Goal: Find specific page/section: Find specific page/section

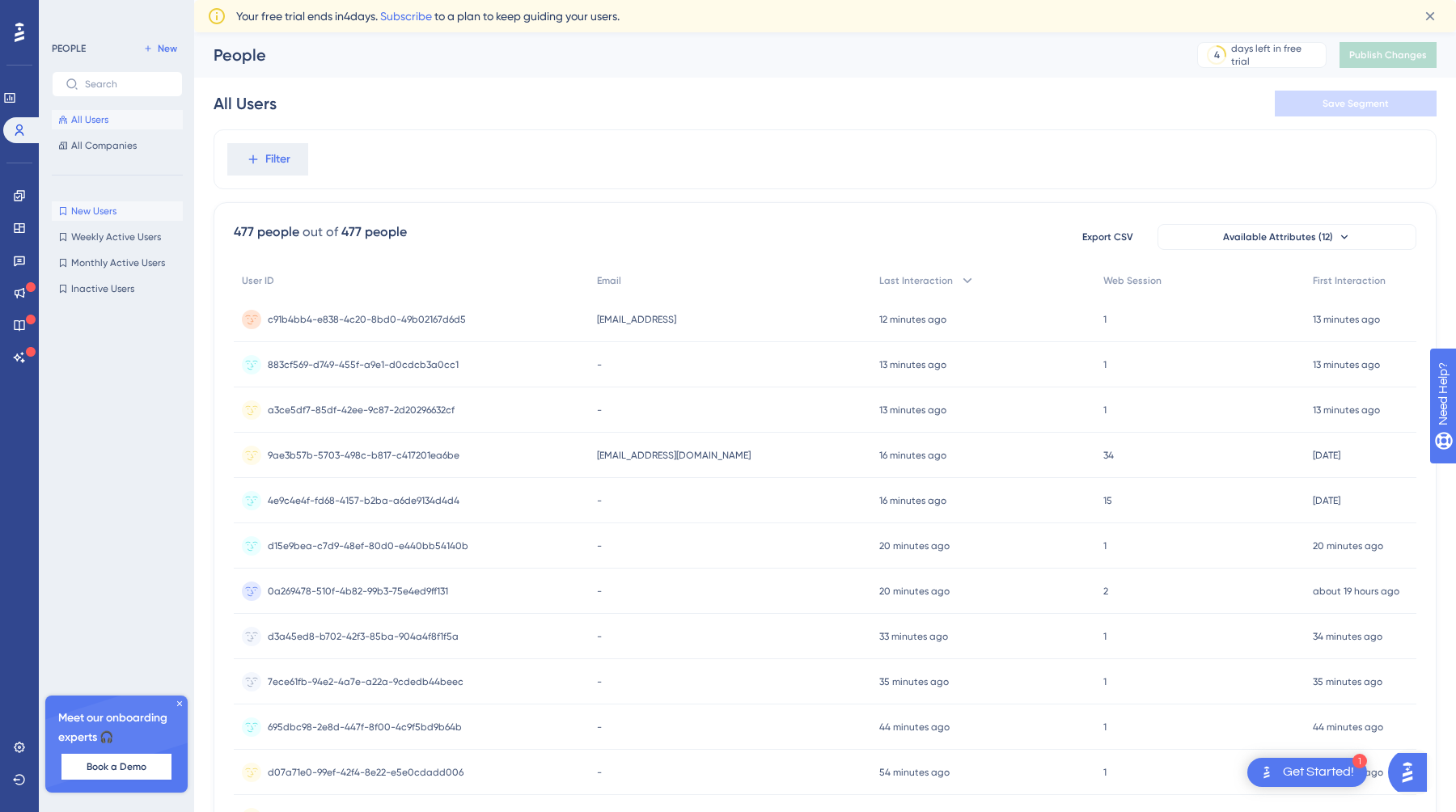
click at [99, 213] on span "New Users" at bounding box center [94, 211] width 45 height 13
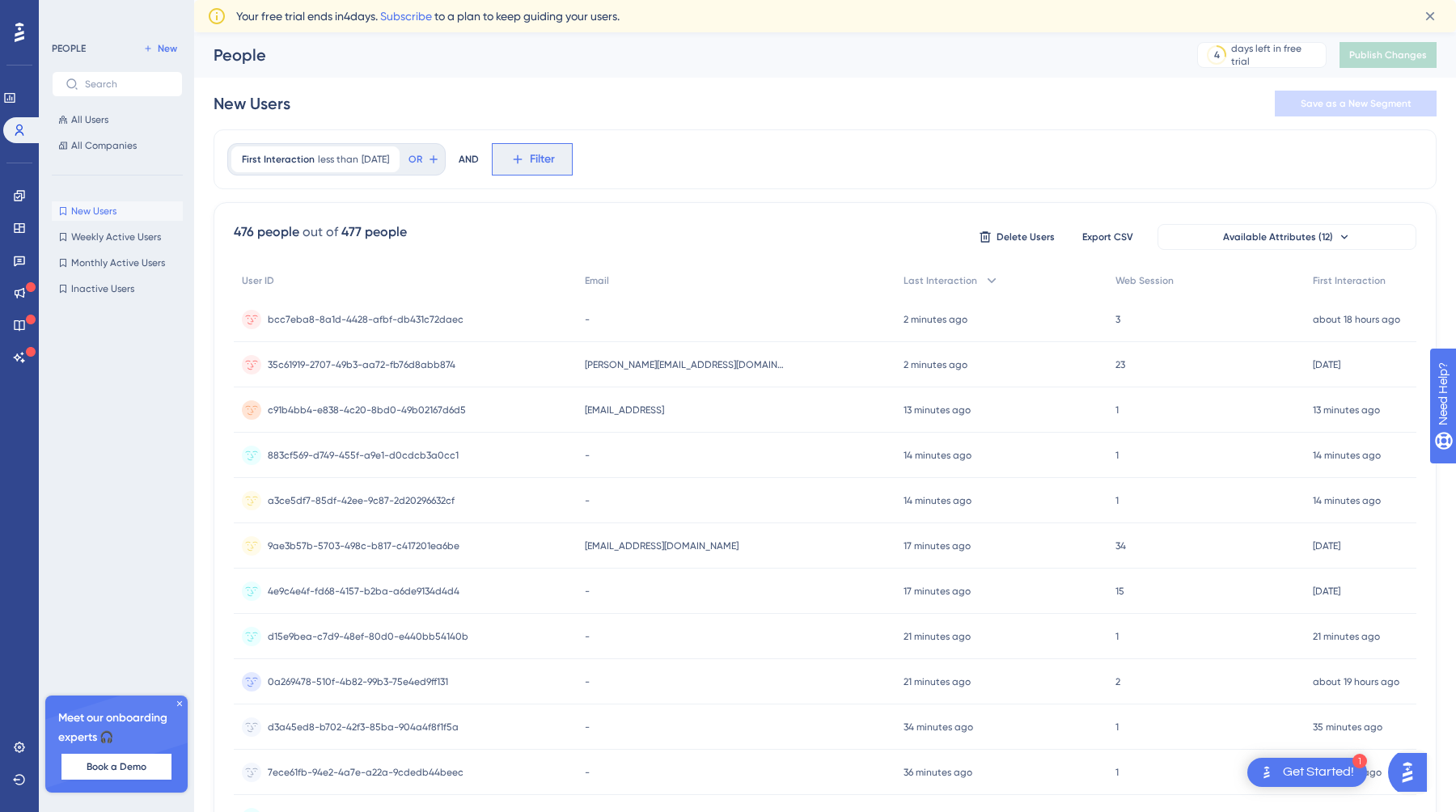
click at [549, 161] on button "Filter" at bounding box center [532, 159] width 81 height 32
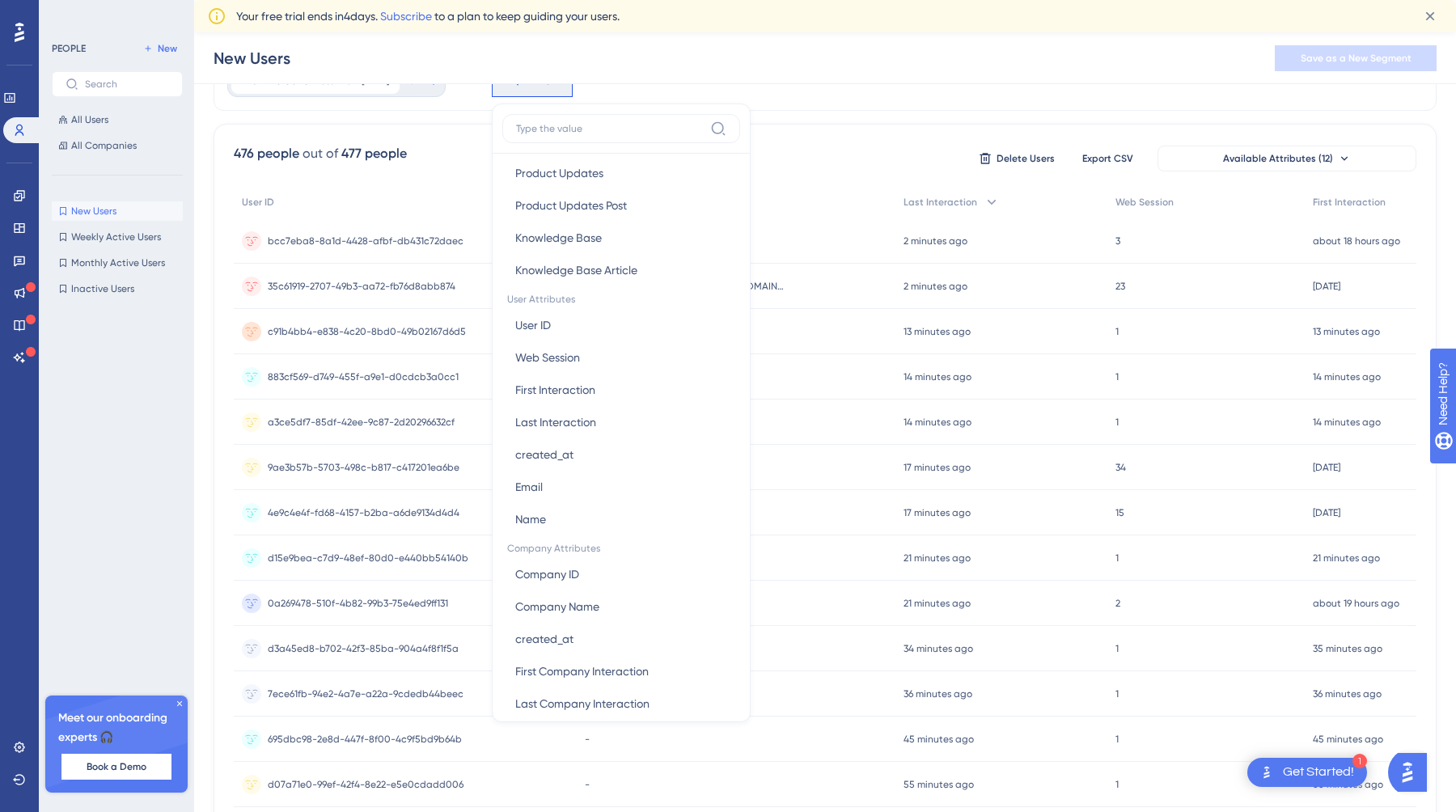
scroll to position [619, 0]
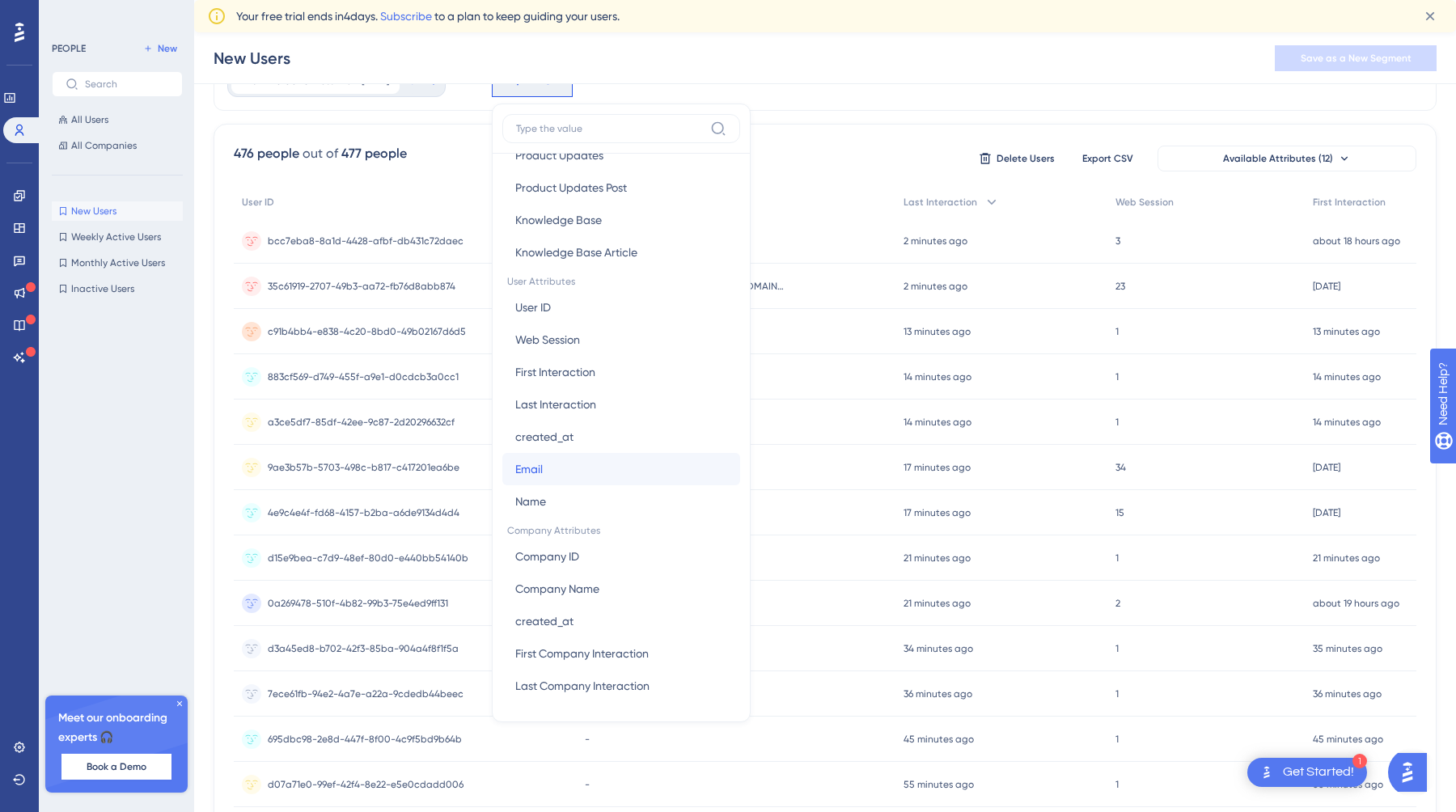
click at [543, 467] on span "Email" at bounding box center [529, 469] width 28 height 19
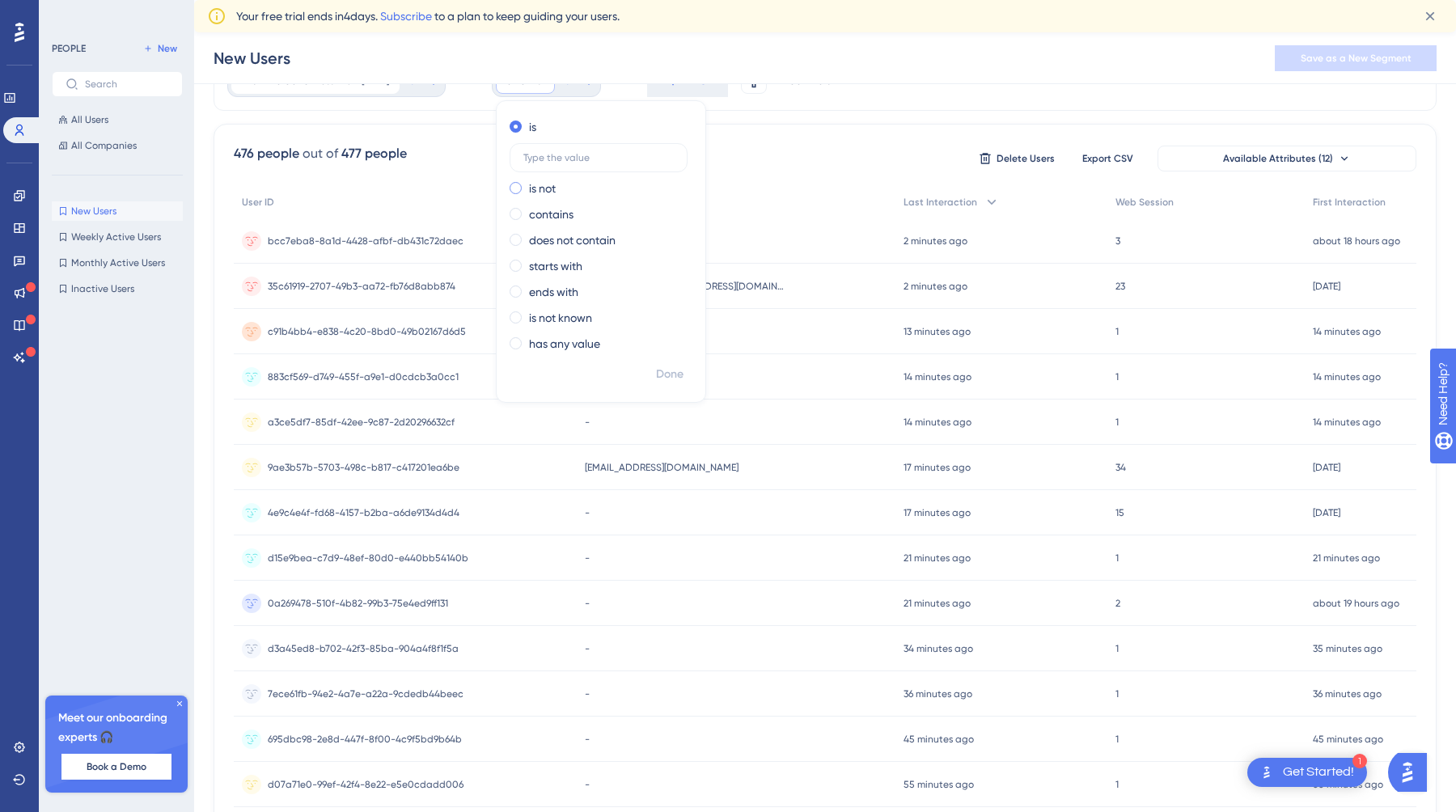
click at [556, 193] on label "is not" at bounding box center [542, 188] width 27 height 19
click at [583, 344] on label "has any value" at bounding box center [565, 344] width 71 height 19
click at [684, 338] on span "Done" at bounding box center [670, 338] width 28 height 19
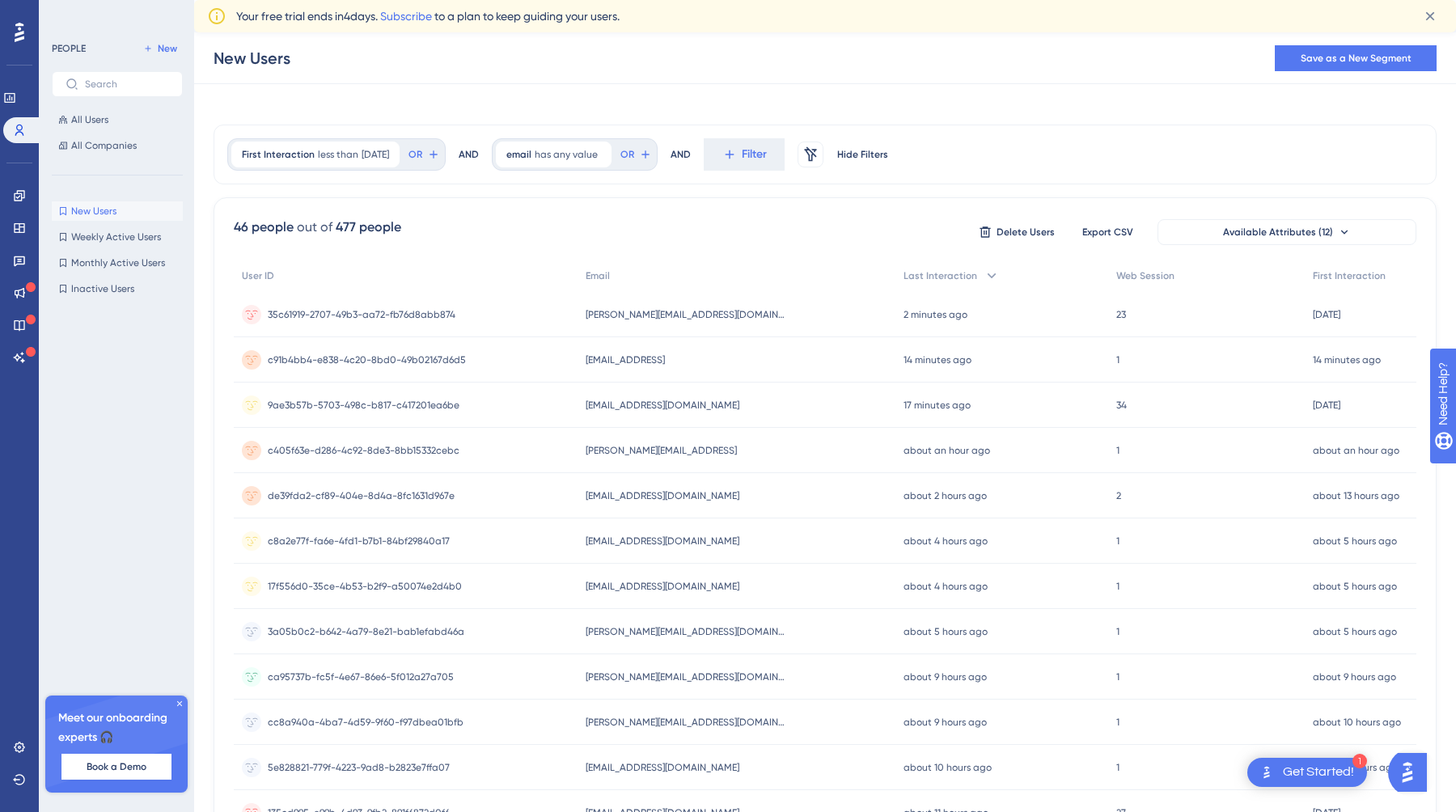
scroll to position [0, 0]
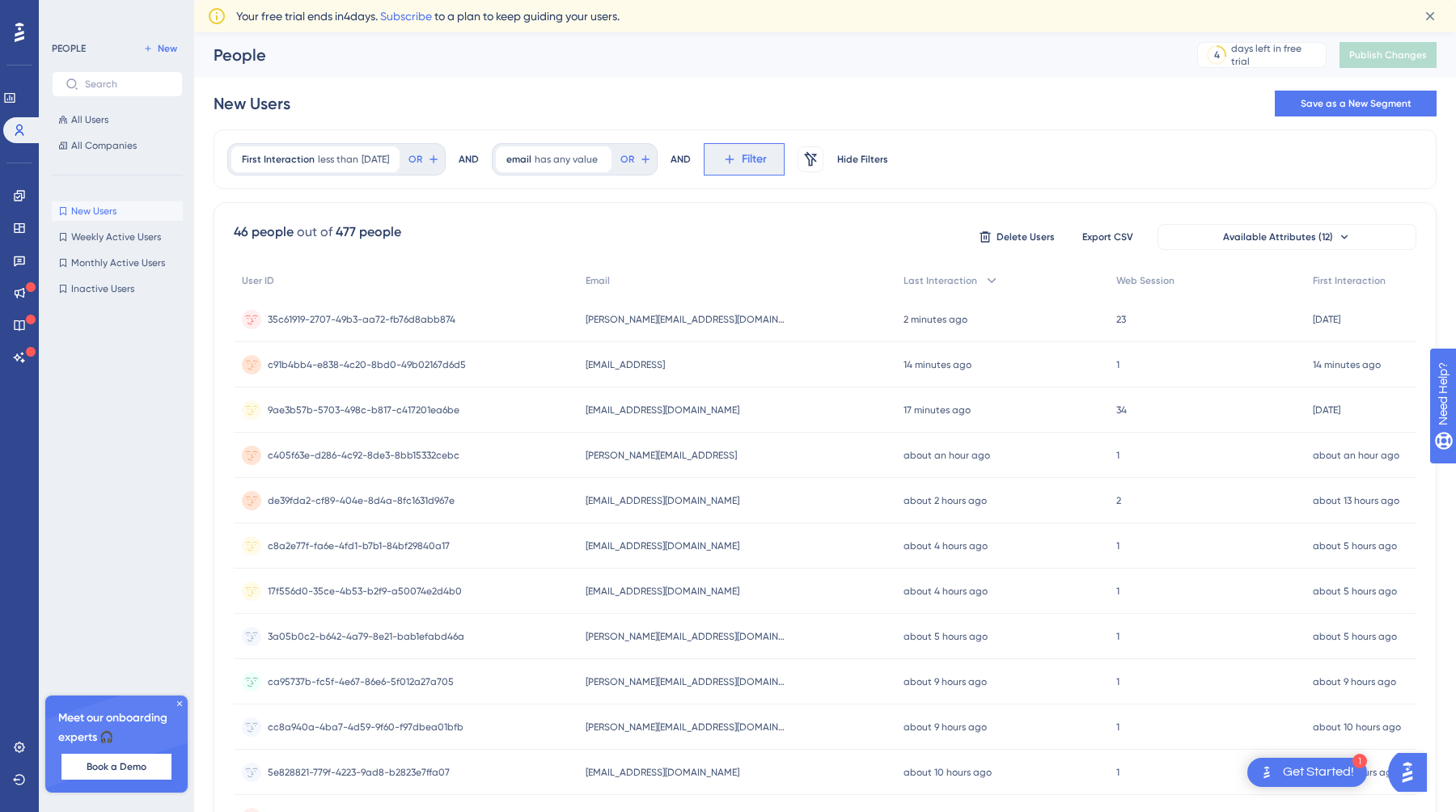
click at [756, 167] on button "Filter" at bounding box center [744, 159] width 81 height 32
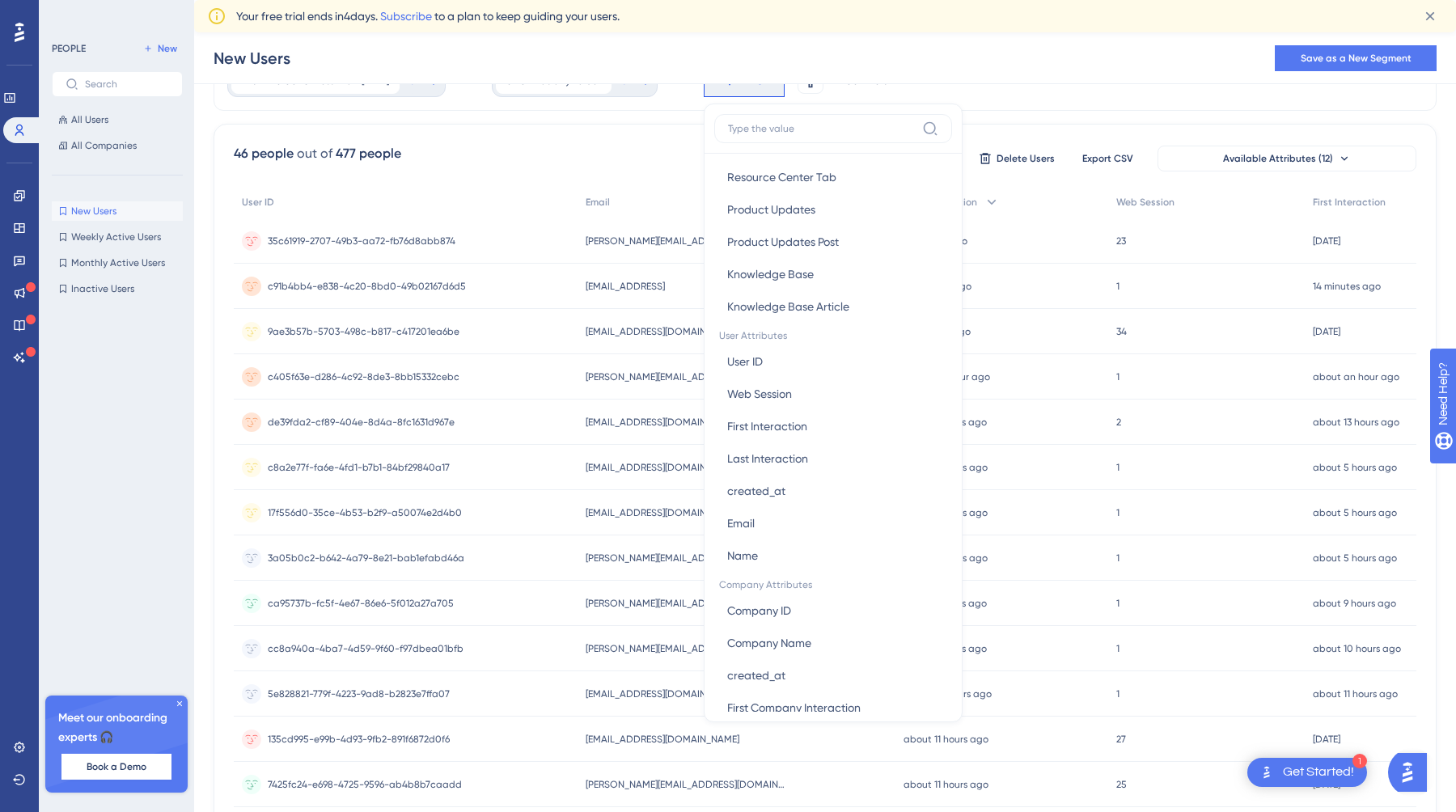
scroll to position [619, 0]
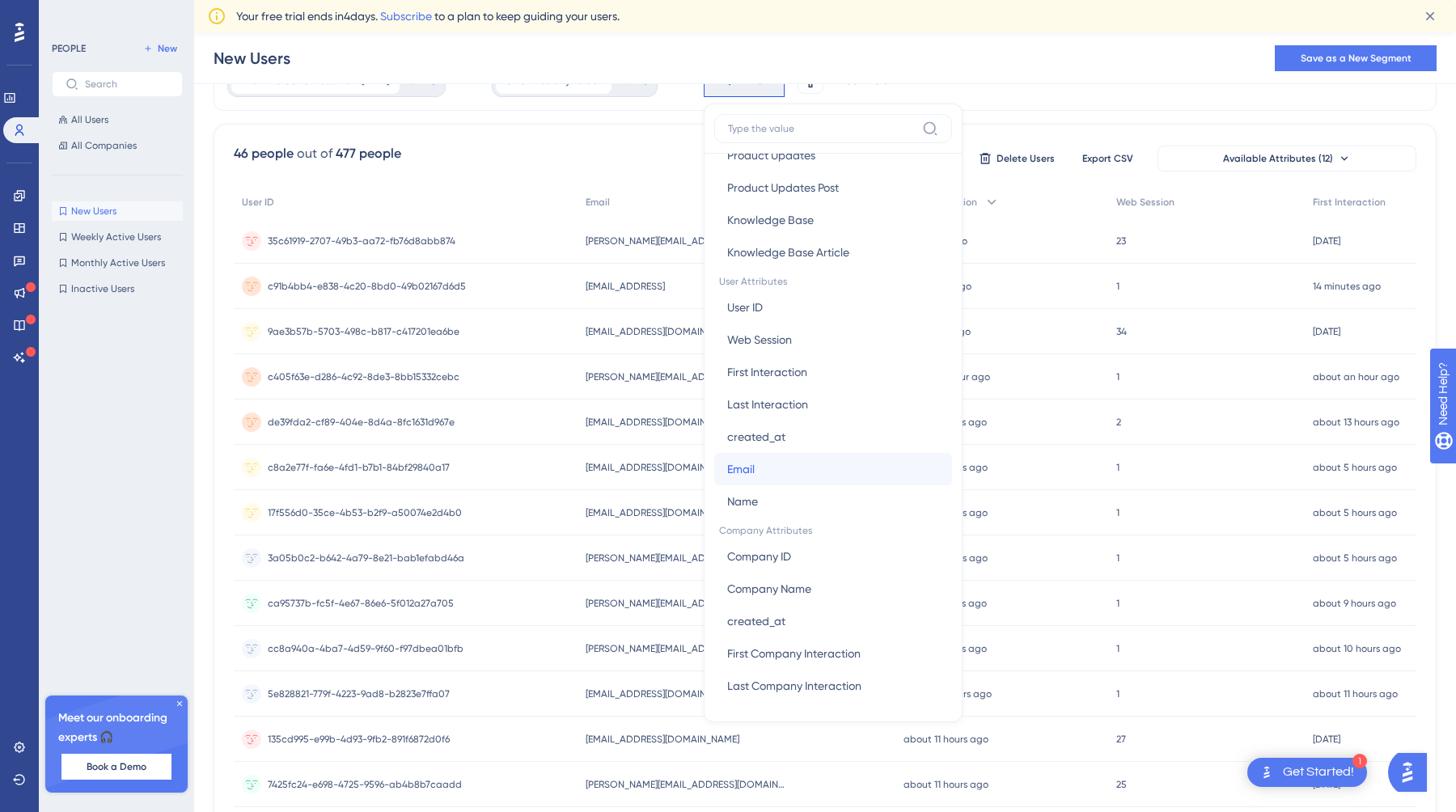
click at [792, 466] on button "Email Email" at bounding box center [833, 468] width 238 height 32
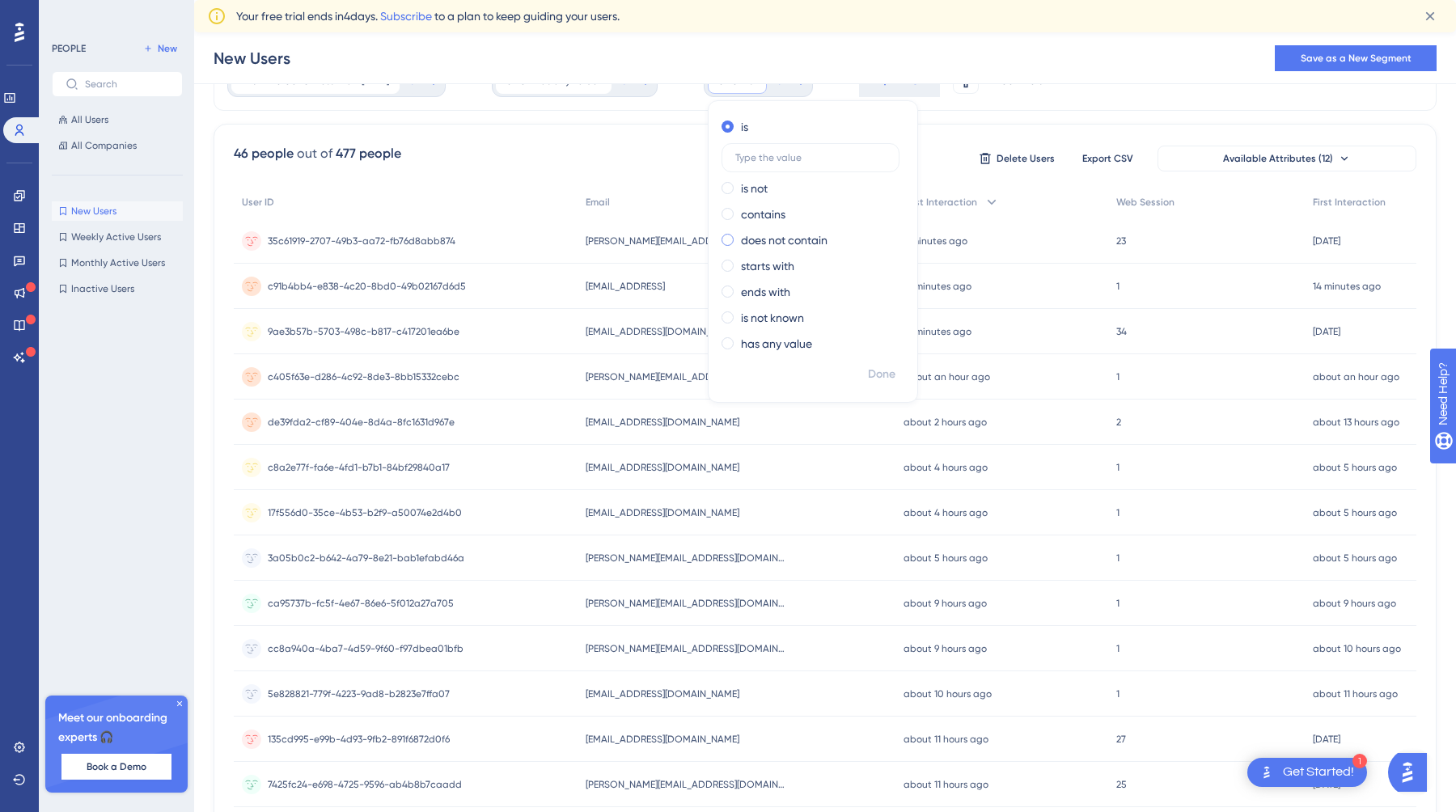
click at [734, 243] on span at bounding box center [728, 239] width 12 height 12
click at [738, 236] on input "radio" at bounding box center [738, 236] width 0 height 0
type input "[DOMAIN_NAME]"
click at [895, 376] on span "Done" at bounding box center [882, 375] width 28 height 19
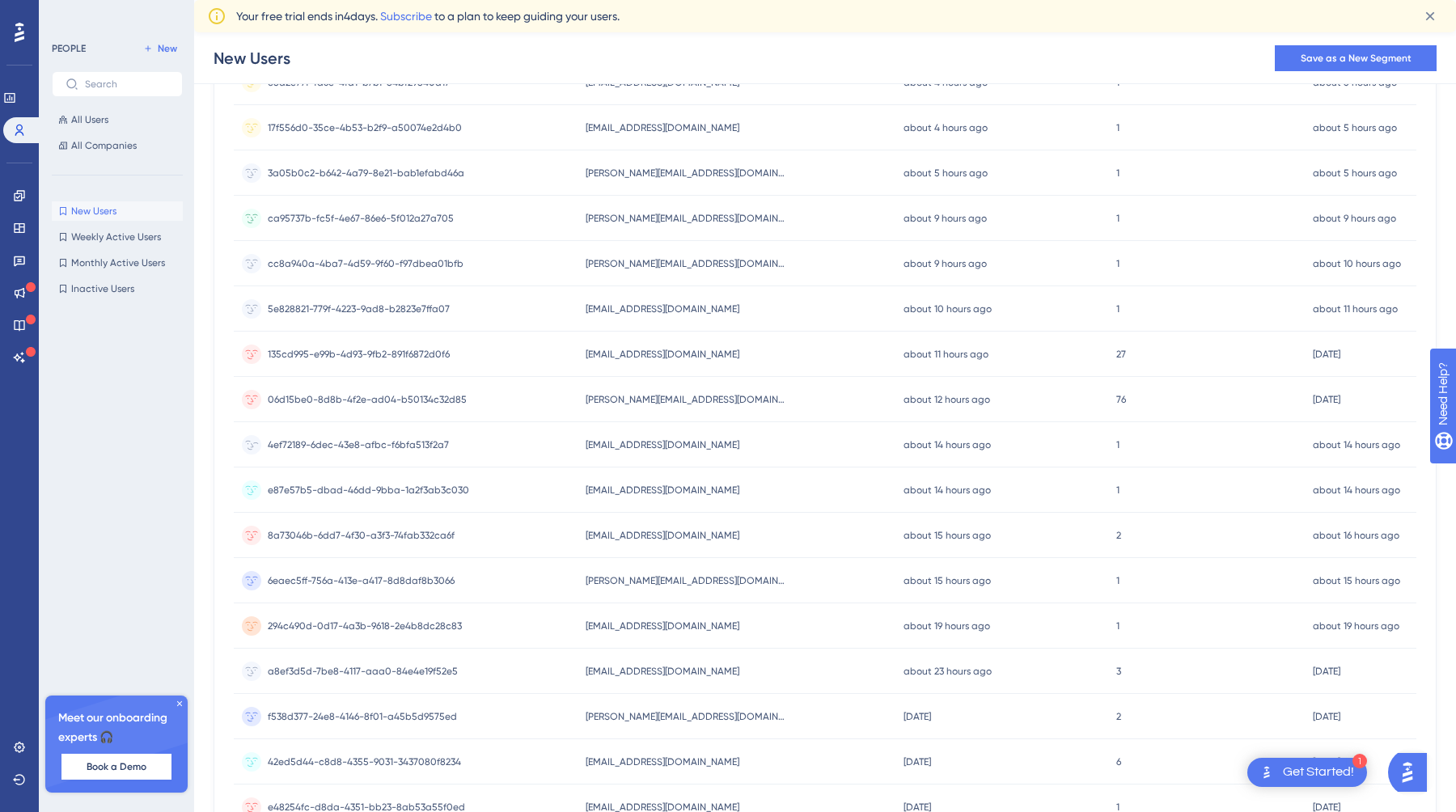
scroll to position [521, 0]
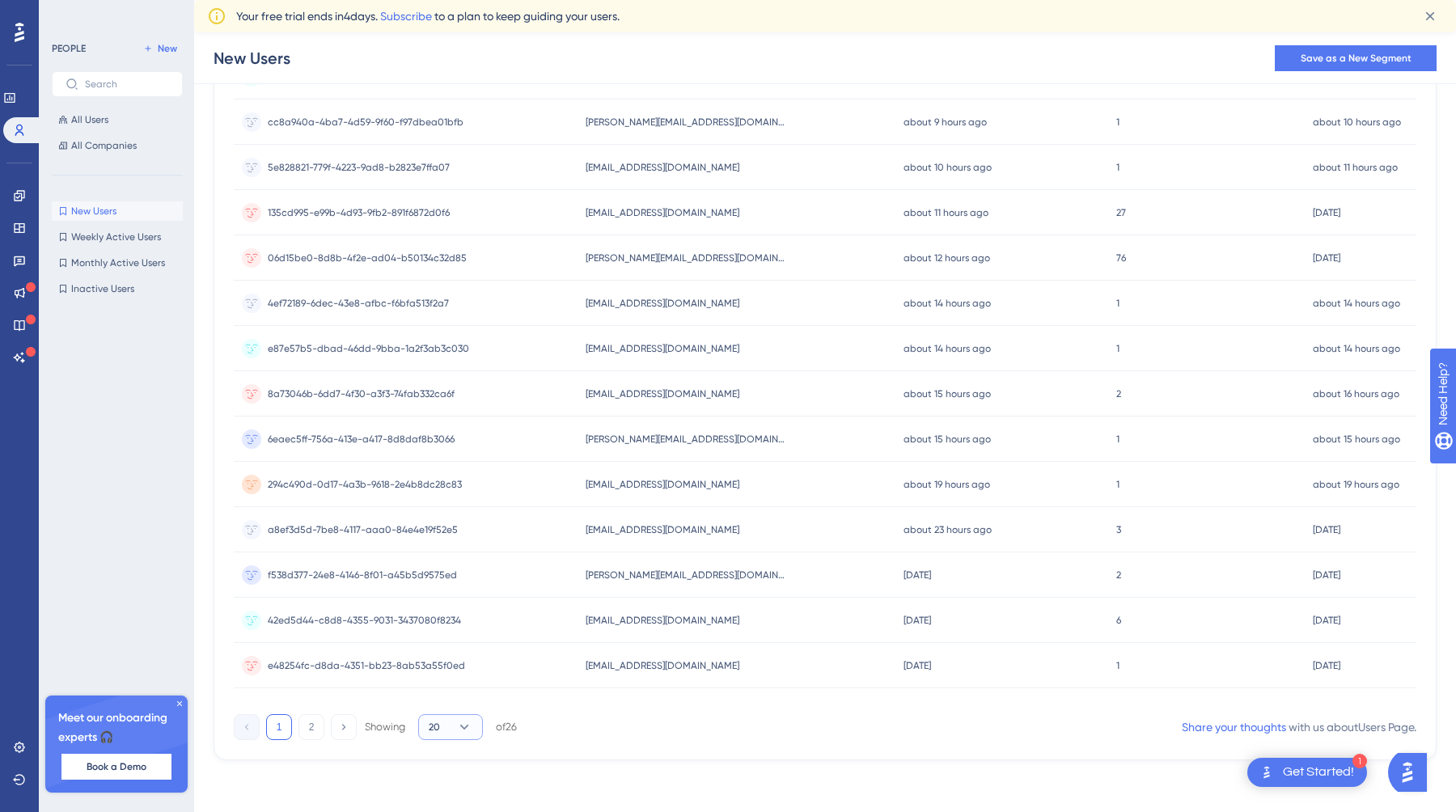
click at [470, 729] on icon at bounding box center [464, 727] width 16 height 16
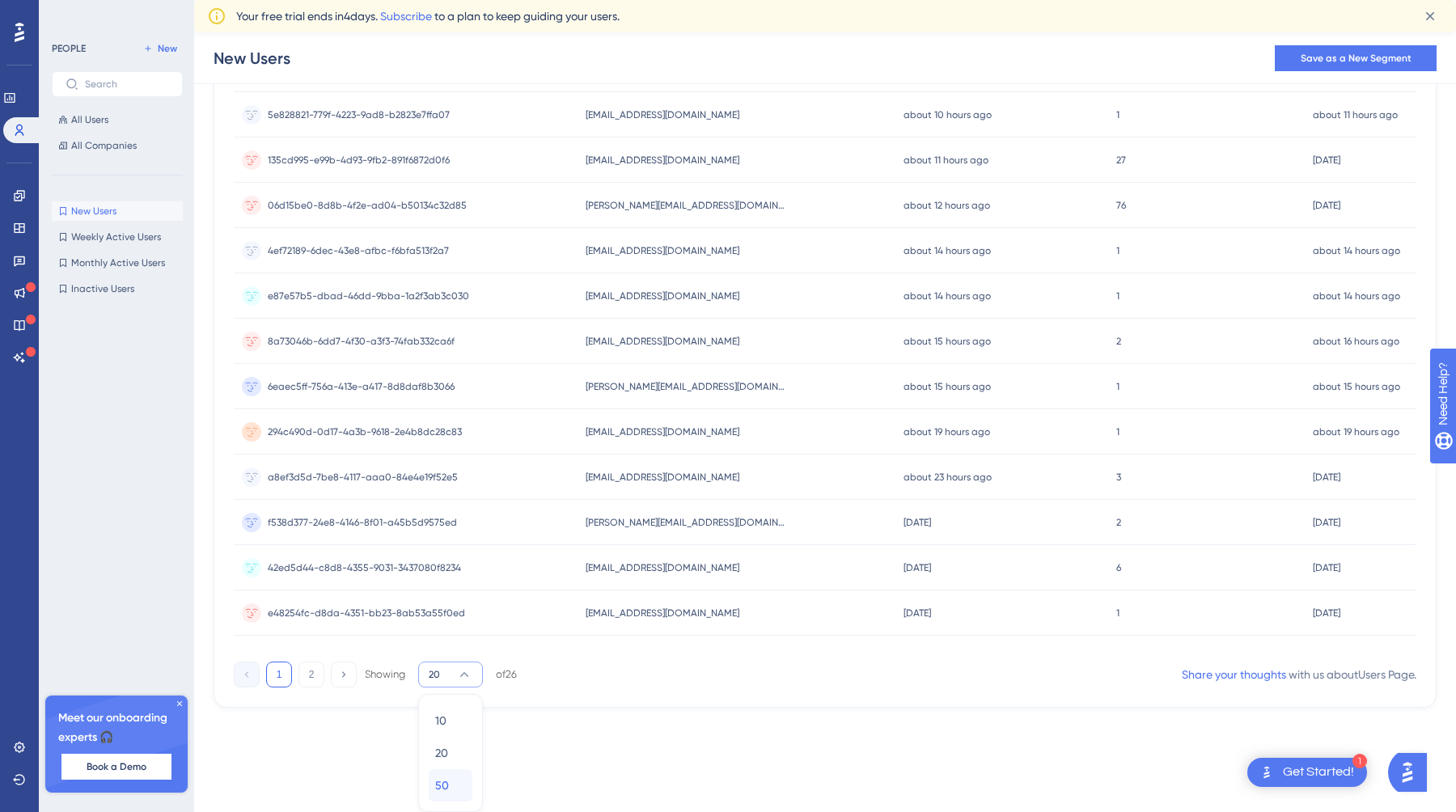
click at [449, 778] on div "50 50" at bounding box center [450, 785] width 30 height 32
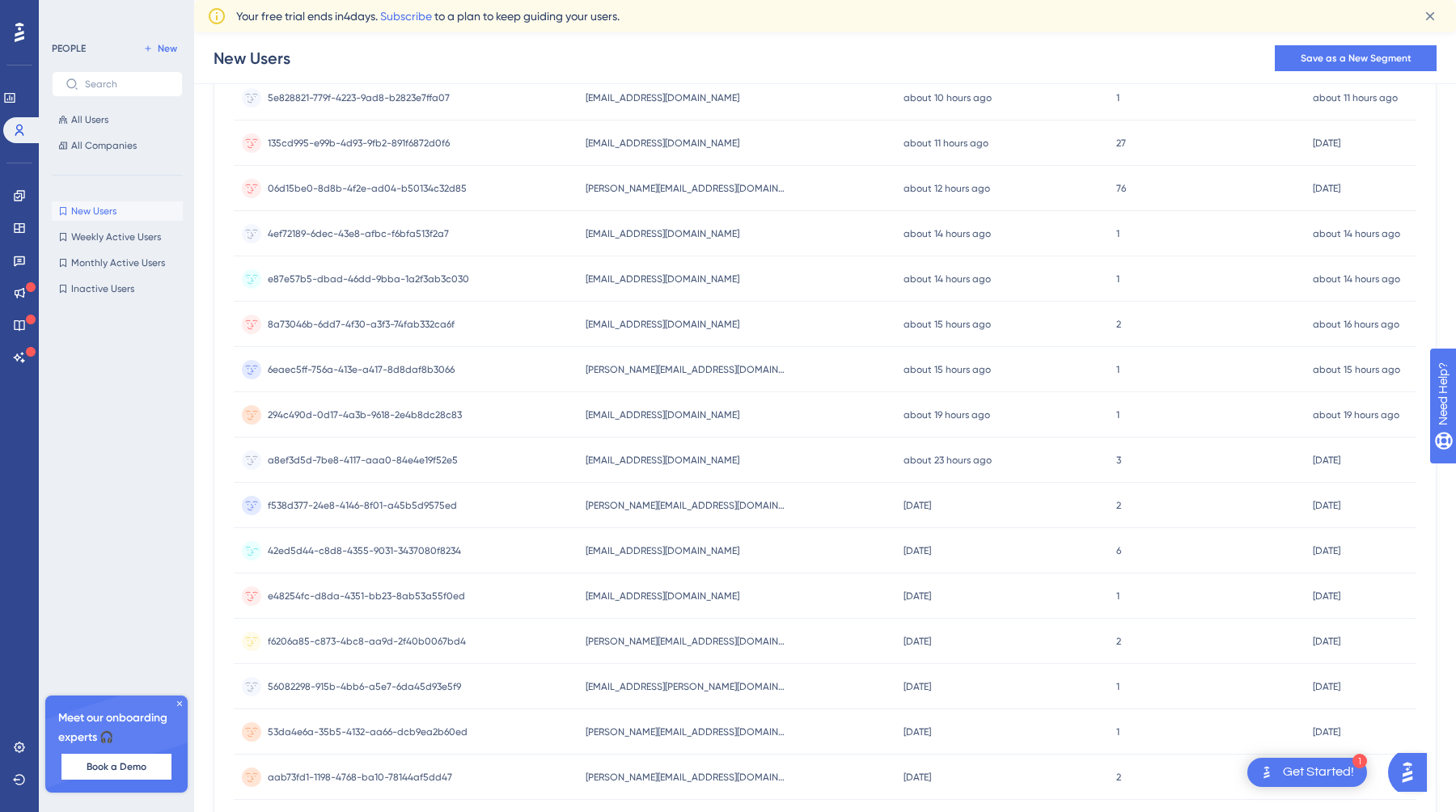
scroll to position [760, 0]
